Goal: Find specific page/section: Find specific page/section

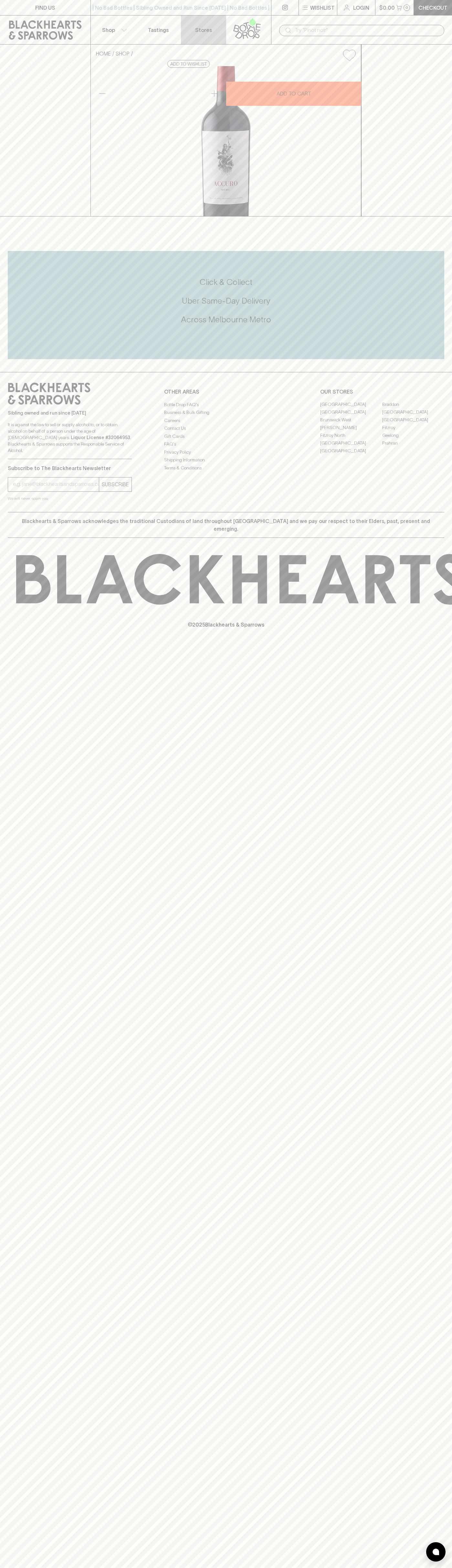
click at [222, 29] on link "Stores" at bounding box center [203, 29] width 45 height 29
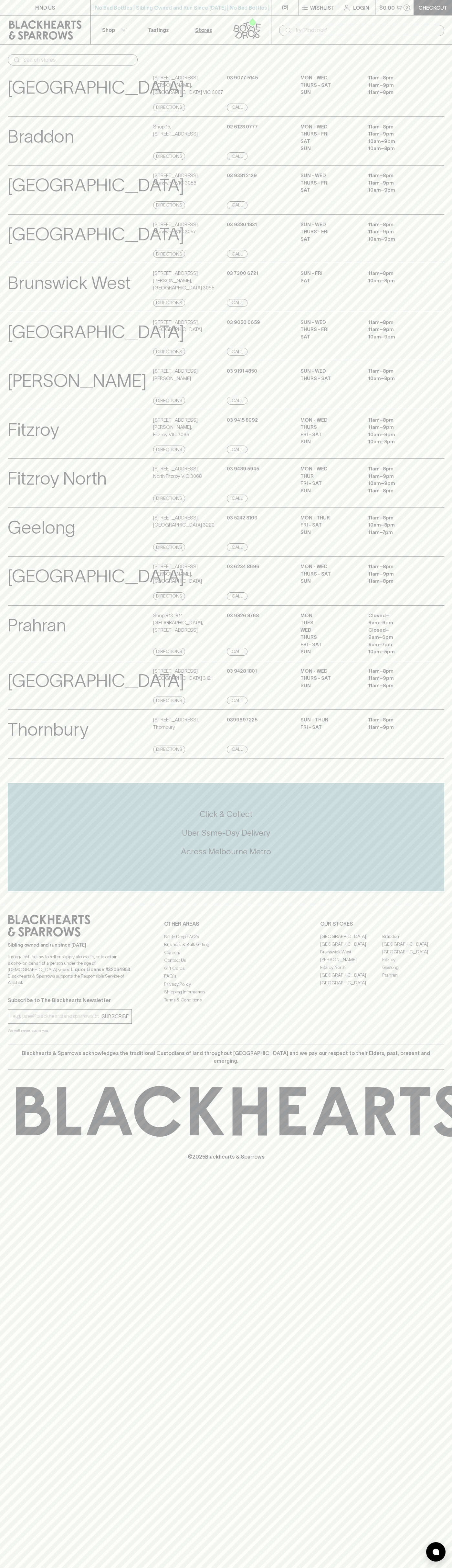
click at [224, 1567] on html "FIND US | No Bad Bottles | Sibling Owned and Run Since 2006 | No Bad Bottles | …" at bounding box center [226, 784] width 452 height 1568
click at [27, 296] on p "Brunswick West" at bounding box center [69, 283] width 123 height 27
